Goal: Information Seeking & Learning: Learn about a topic

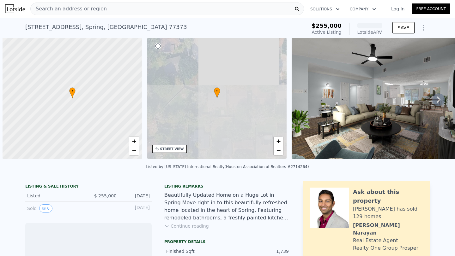
scroll to position [0, 3]
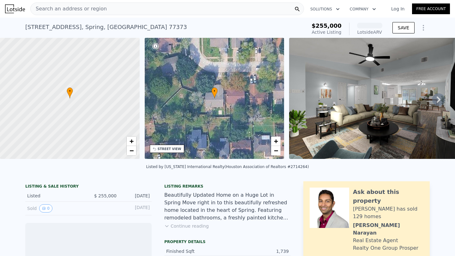
click at [183, 10] on div "Search an address or region" at bounding box center [166, 9] width 273 height 13
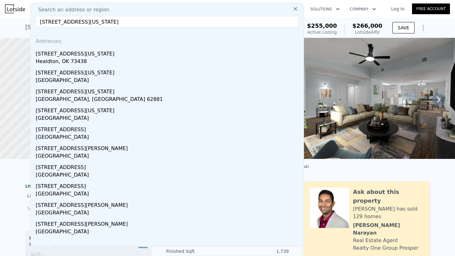
click at [66, 25] on input "[STREET_ADDRESS][US_STATE]" at bounding box center [167, 21] width 263 height 11
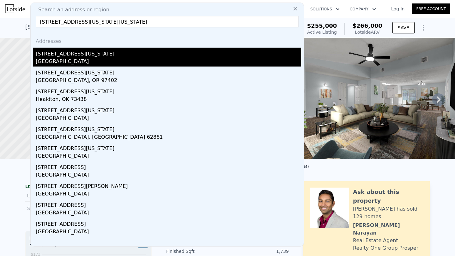
type input "[STREET_ADDRESS][US_STATE][US_STATE]"
click at [78, 54] on div "[STREET_ADDRESS][US_STATE]" at bounding box center [168, 53] width 265 height 10
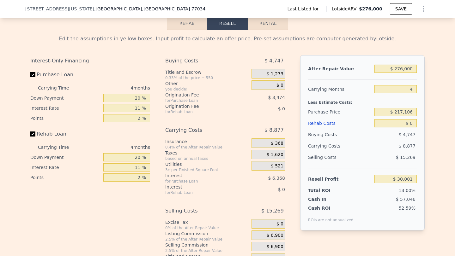
scroll to position [803, 0]
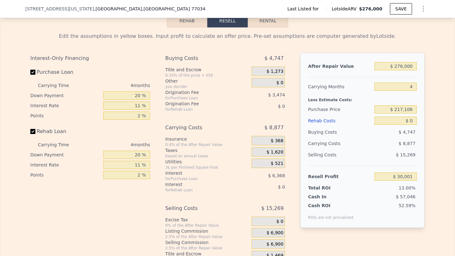
click at [189, 27] on button "Rehab" at bounding box center [187, 20] width 40 height 13
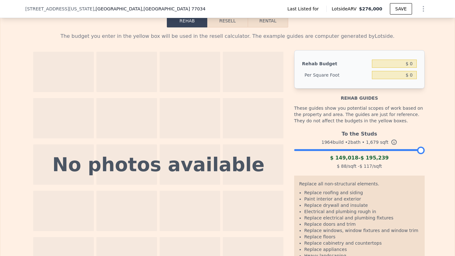
click at [209, 27] on button "Resell" at bounding box center [227, 20] width 40 height 13
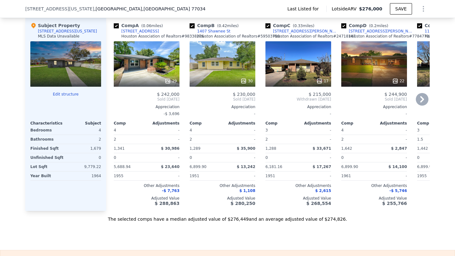
scroll to position [540, 0]
